Goal: Information Seeking & Learning: Find contact information

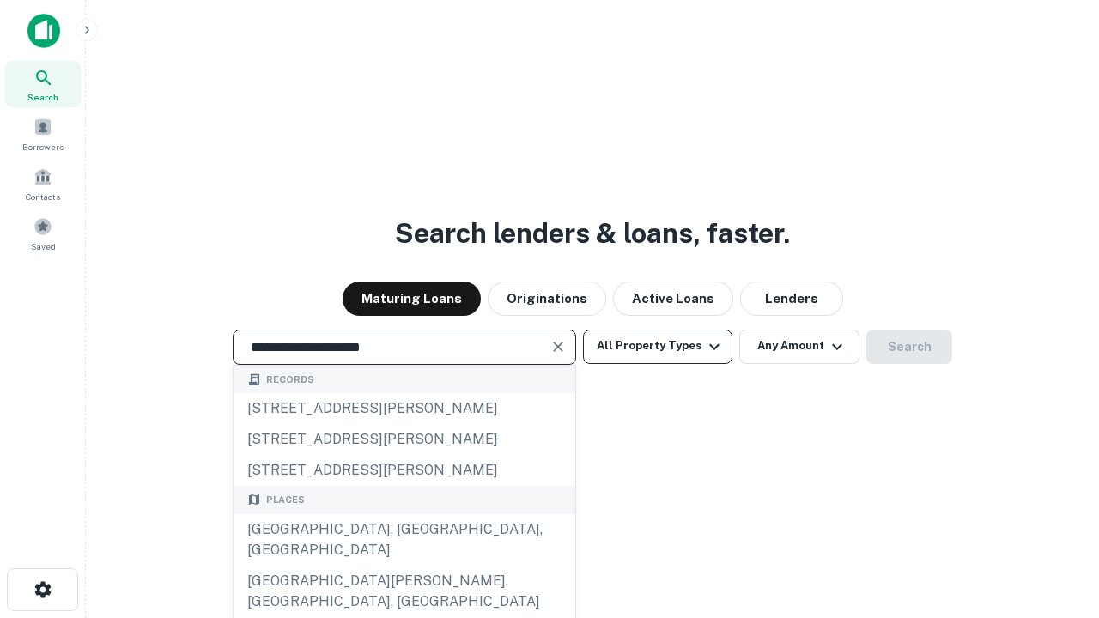
type input "**********"
click at [658, 346] on button "All Property Types" at bounding box center [657, 347] width 149 height 34
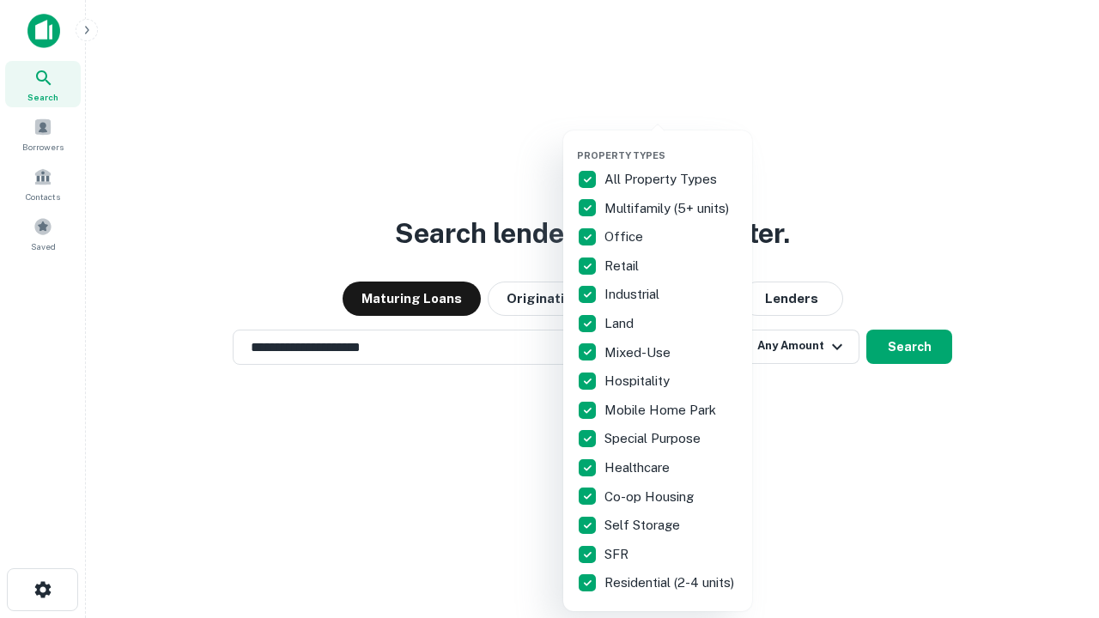
click at [672, 144] on button "button" at bounding box center [671, 144] width 189 height 1
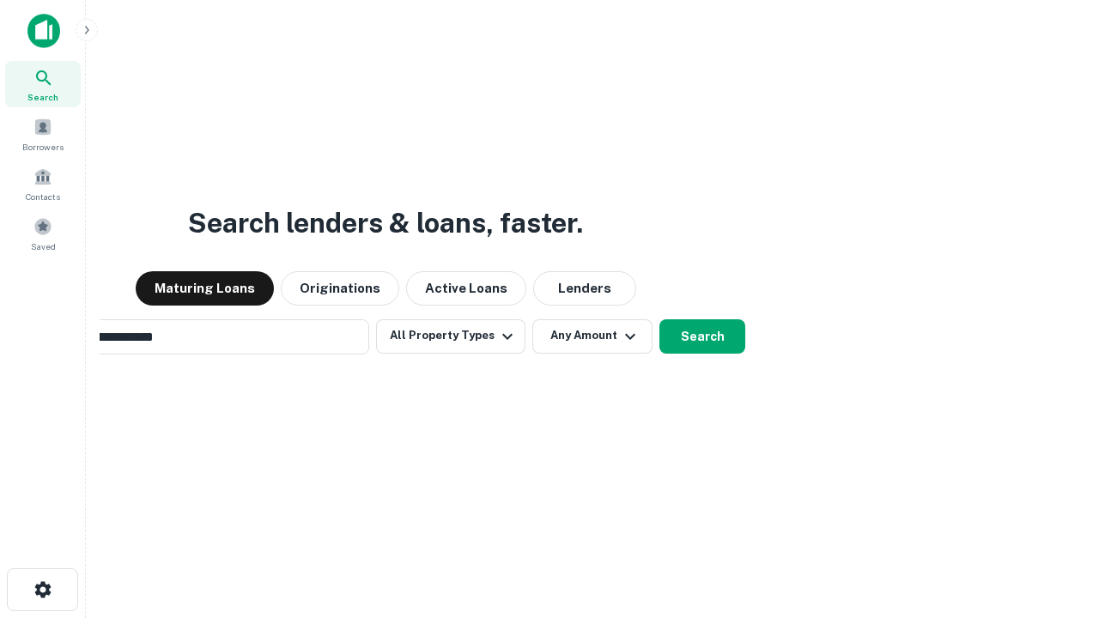
scroll to position [27, 0]
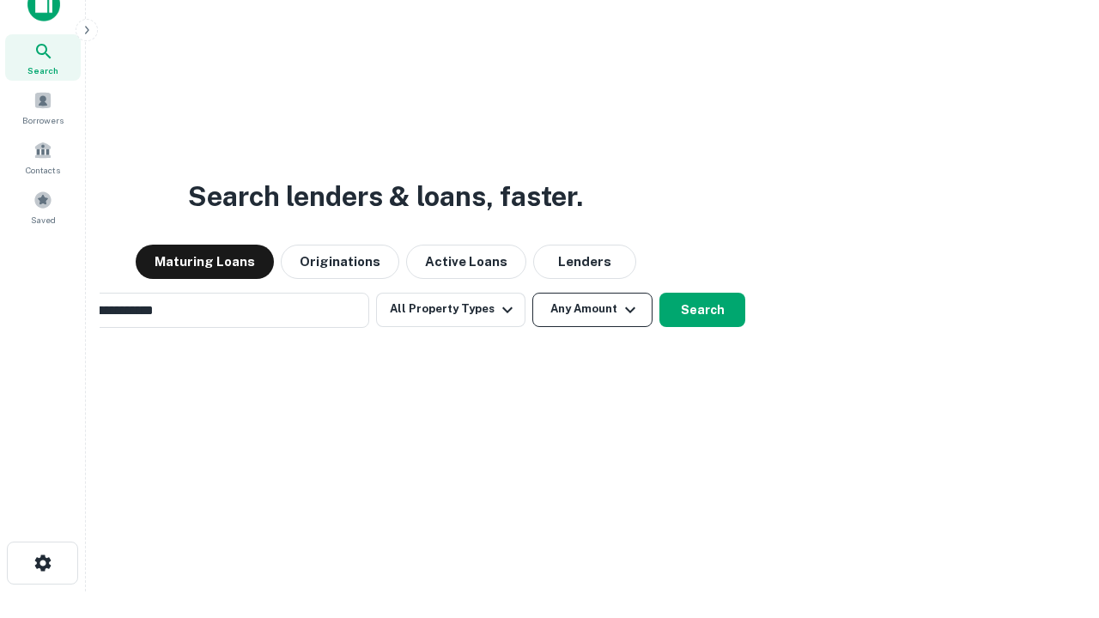
click at [533, 293] on button "Any Amount" at bounding box center [593, 310] width 120 height 34
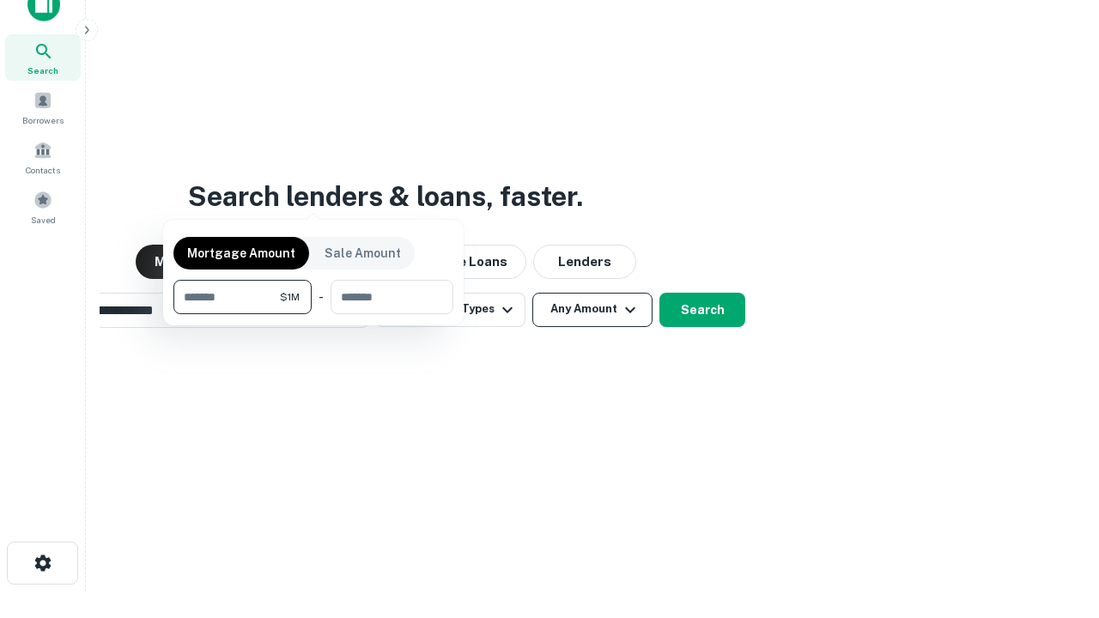
scroll to position [27, 0]
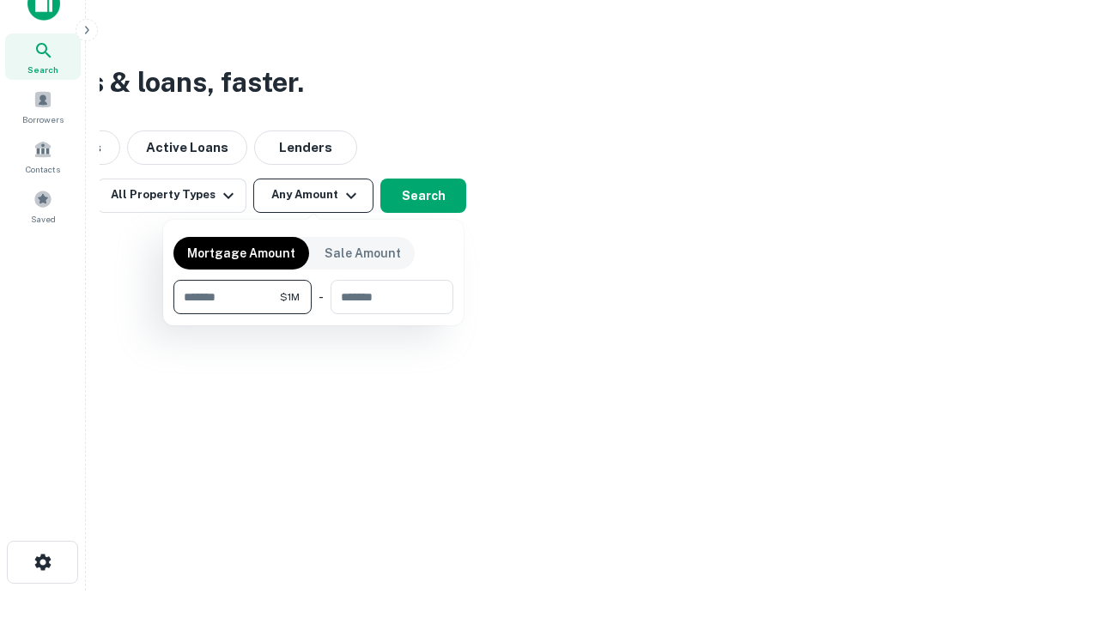
type input "*******"
click at [314, 314] on button "button" at bounding box center [314, 314] width 280 height 1
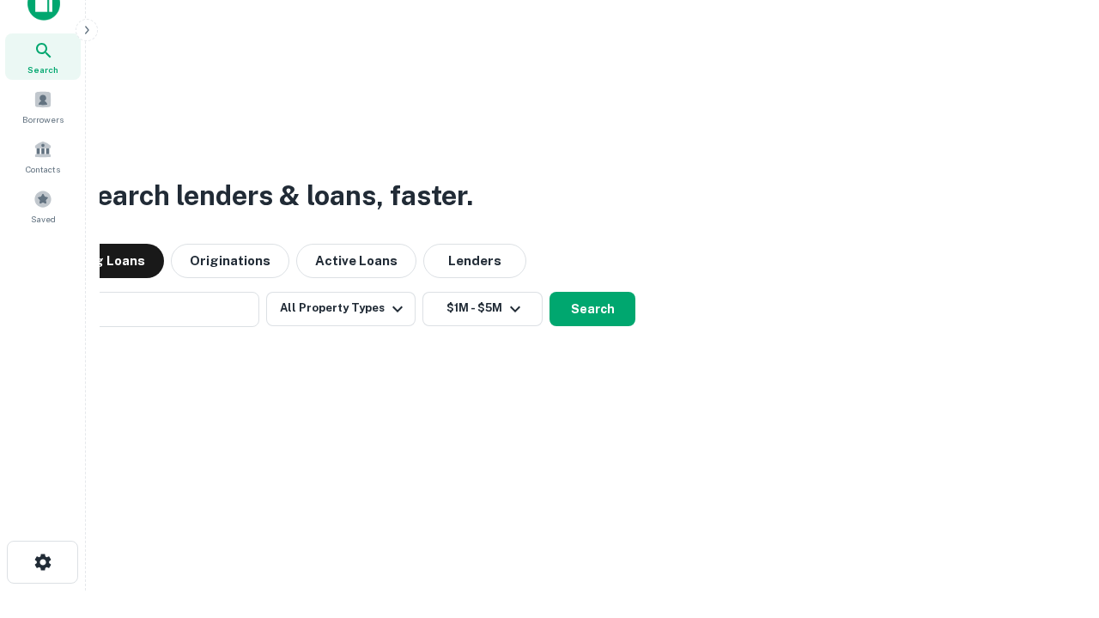
scroll to position [27, 0]
click at [550, 293] on button "Search" at bounding box center [593, 310] width 86 height 34
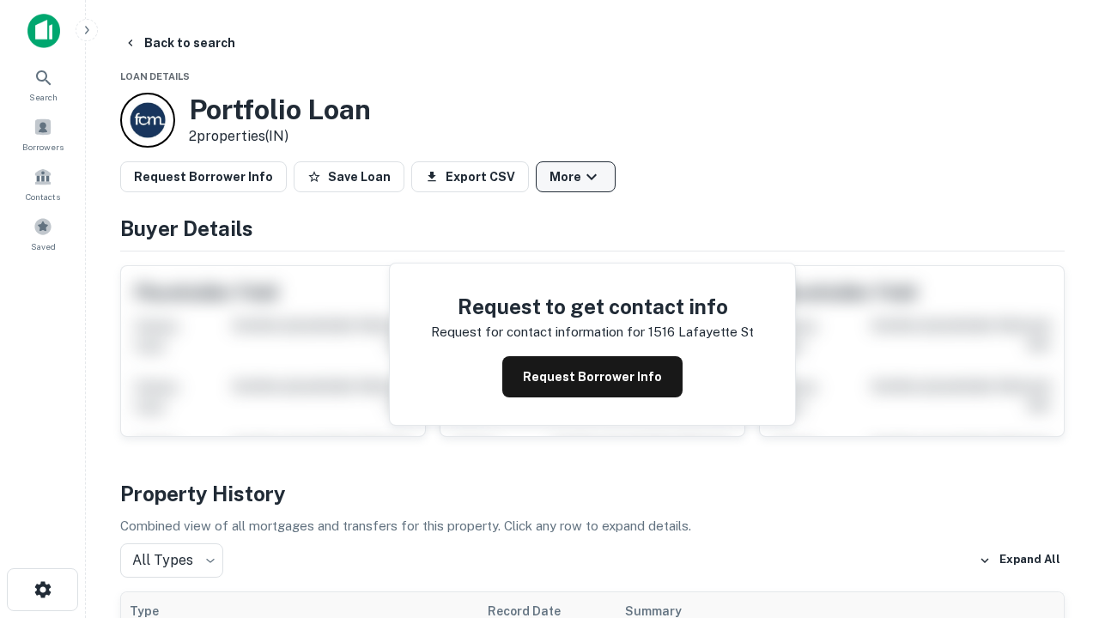
click at [575, 177] on button "More" at bounding box center [576, 176] width 80 height 31
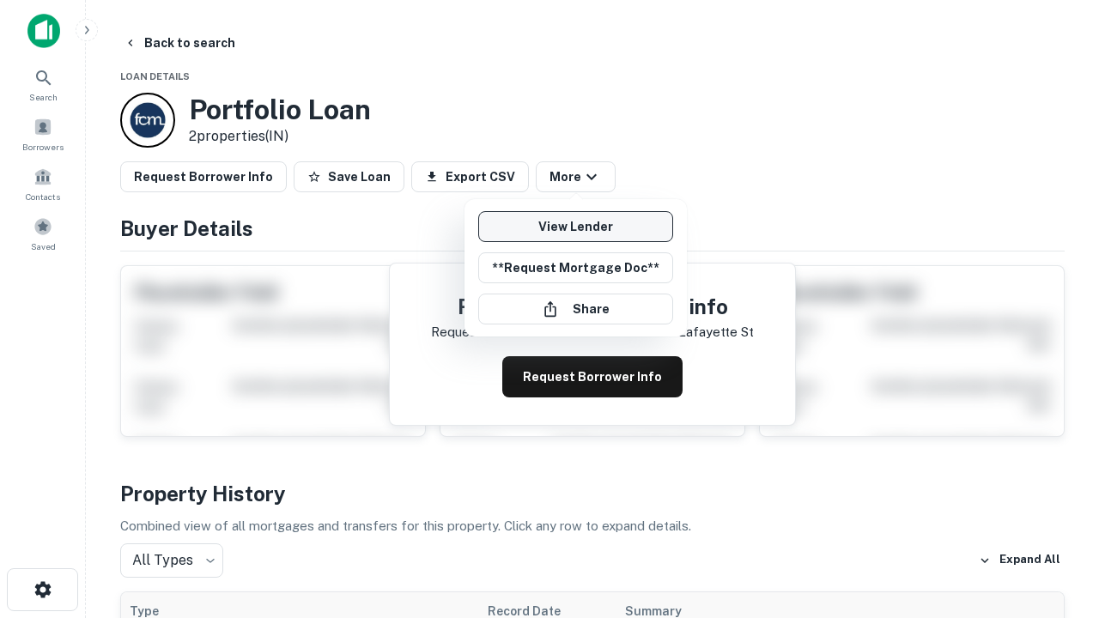
click at [575, 227] on link "View Lender" at bounding box center [575, 226] width 195 height 31
